Goal: Information Seeking & Learning: Learn about a topic

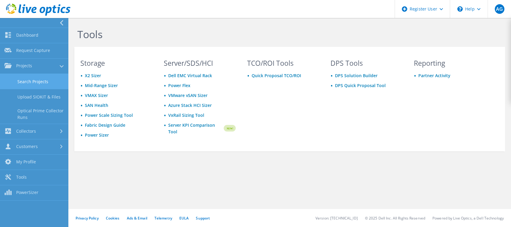
click at [40, 80] on link "Search Projects" at bounding box center [34, 81] width 68 height 15
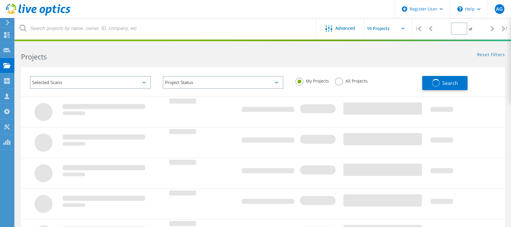
type input "1"
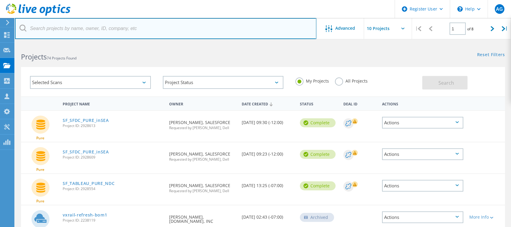
click at [113, 31] on input "text" at bounding box center [166, 28] width 302 height 21
type input "gen digital"
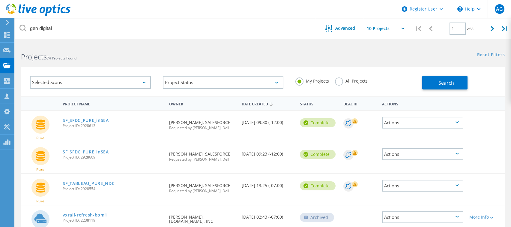
click at [351, 82] on label "All Projects" at bounding box center [351, 80] width 33 height 6
click at [0, 0] on input "All Projects" at bounding box center [0, 0] width 0 height 0
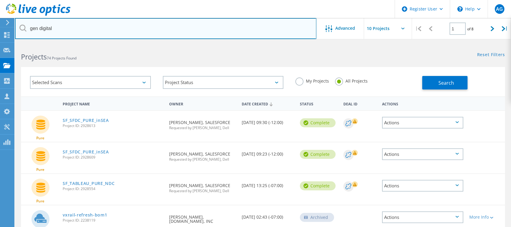
click at [213, 25] on input "gen digital" at bounding box center [166, 28] width 302 height 21
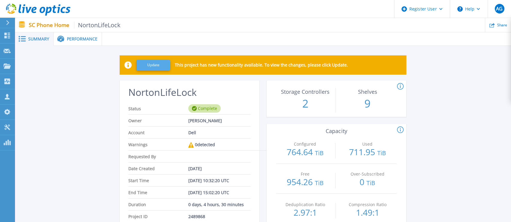
click at [158, 67] on button "Update" at bounding box center [154, 65] width 34 height 11
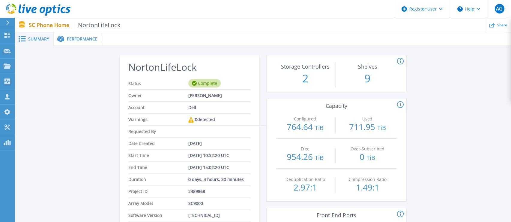
click at [81, 39] on span "Performance" at bounding box center [82, 39] width 31 height 4
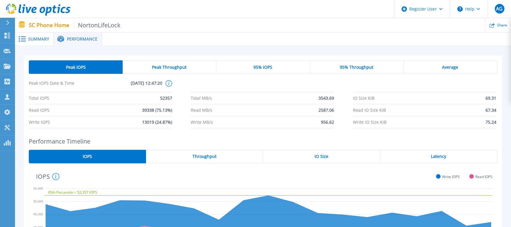
click at [171, 64] on div "Peak Throughput" at bounding box center [170, 67] width 94 height 14
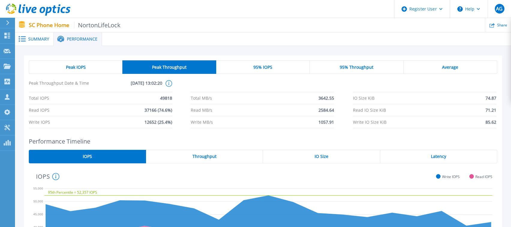
click at [270, 70] on div "95% IOPS" at bounding box center [263, 67] width 94 height 14
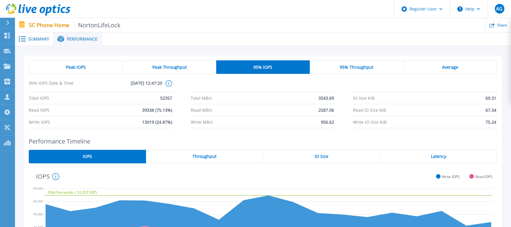
drag, startPoint x: 349, startPoint y: 74, endPoint x: 417, endPoint y: 75, distance: 68.2
click at [349, 74] on div "95% Throughput" at bounding box center [357, 67] width 94 height 14
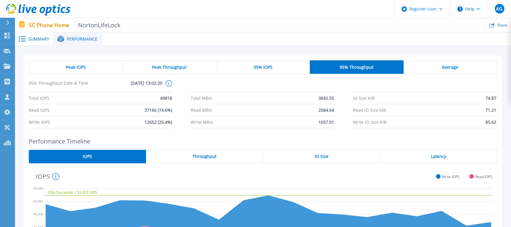
drag, startPoint x: 439, startPoint y: 71, endPoint x: 361, endPoint y: 68, distance: 78.1
click at [439, 71] on div "Average" at bounding box center [451, 67] width 94 height 14
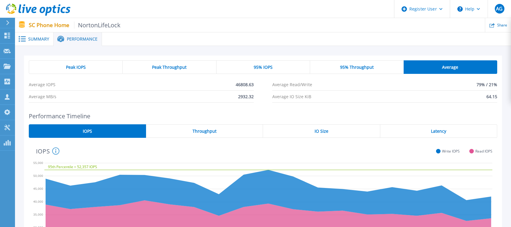
click at [84, 65] on span "Peak IOPS" at bounding box center [76, 67] width 20 height 5
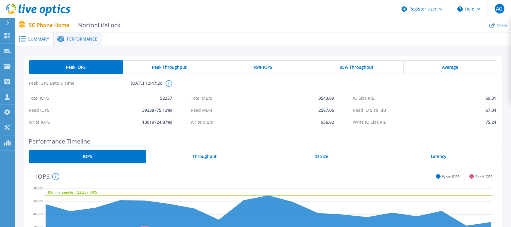
click at [29, 39] on span "Summary" at bounding box center [38, 39] width 21 height 4
